Goal: Task Accomplishment & Management: Complete application form

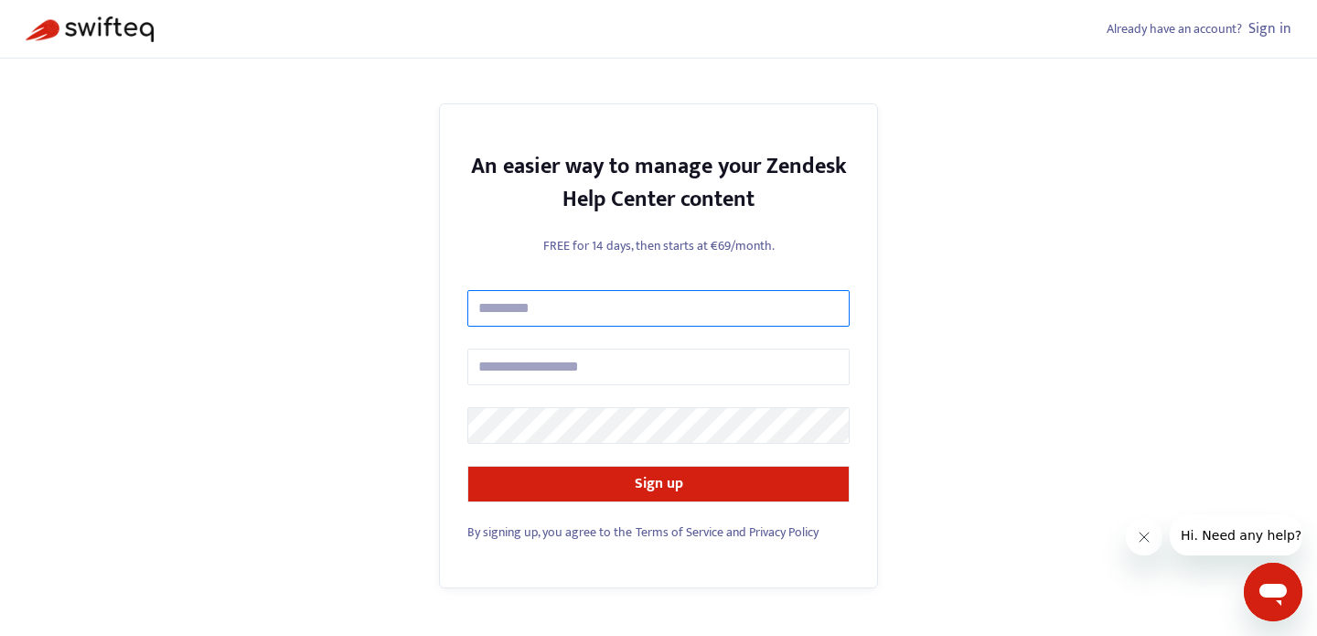
click at [604, 308] on input "text" at bounding box center [658, 308] width 382 height 37
click at [407, 211] on div "Already have an account? Sign in An easier way to manage your Zendesk Help Cent…" at bounding box center [658, 318] width 1317 height 636
